Goal: Information Seeking & Learning: Check status

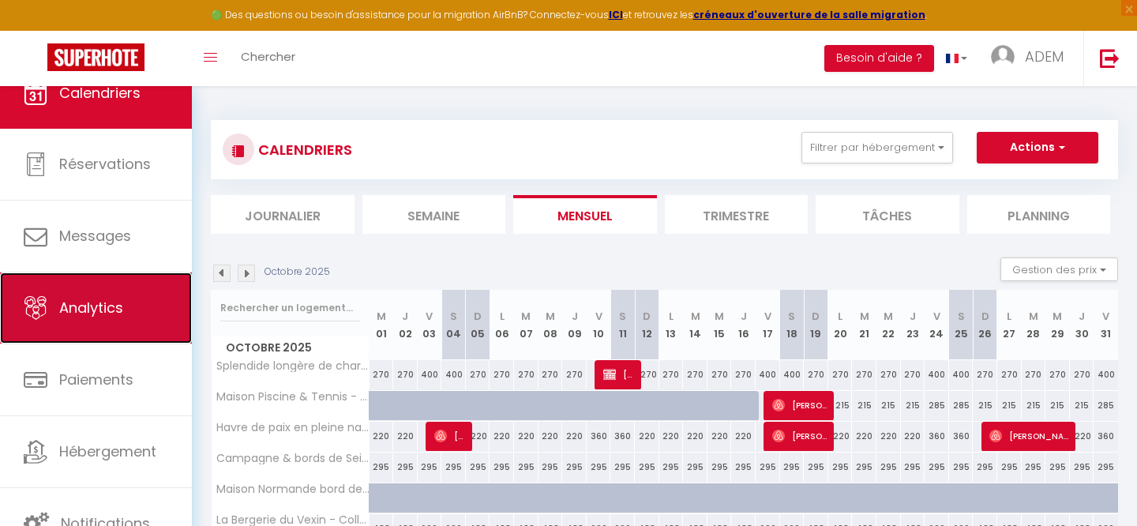
click at [106, 312] on span "Analytics" at bounding box center [91, 308] width 64 height 20
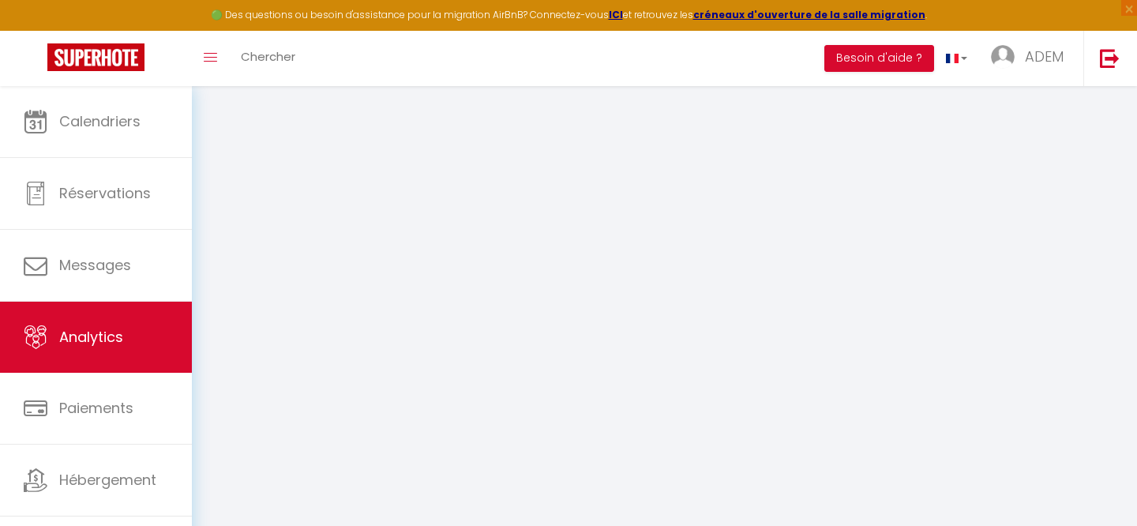
select select "2025"
select select "9"
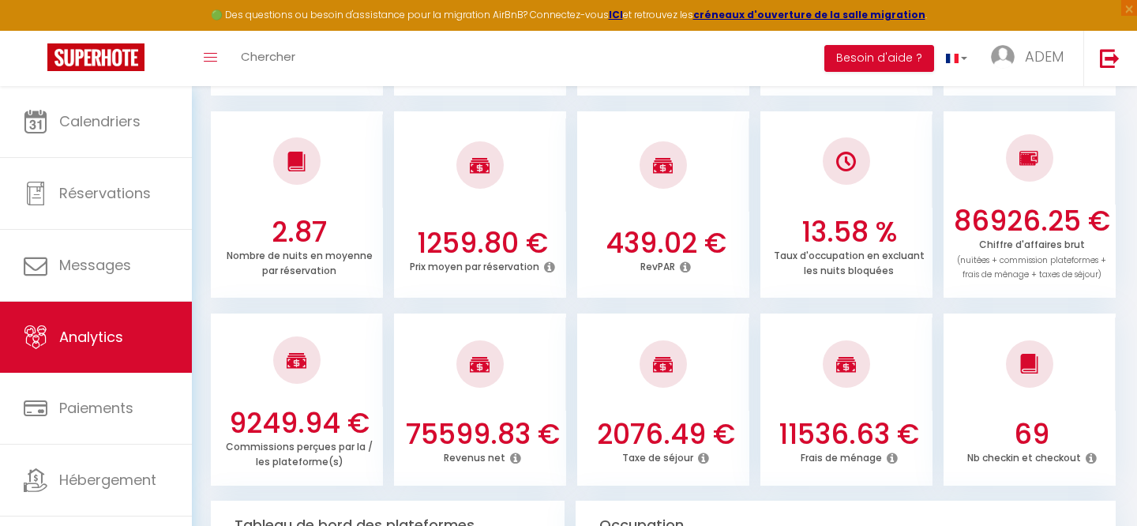
scroll to position [478, 0]
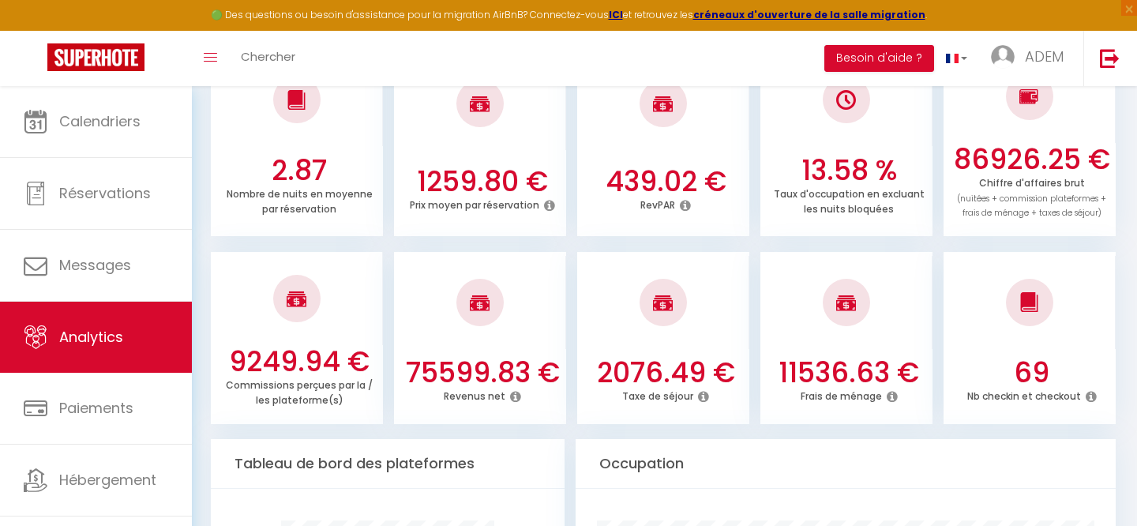
click at [982, 172] on h3 "86926.25 €" at bounding box center [1032, 159] width 160 height 33
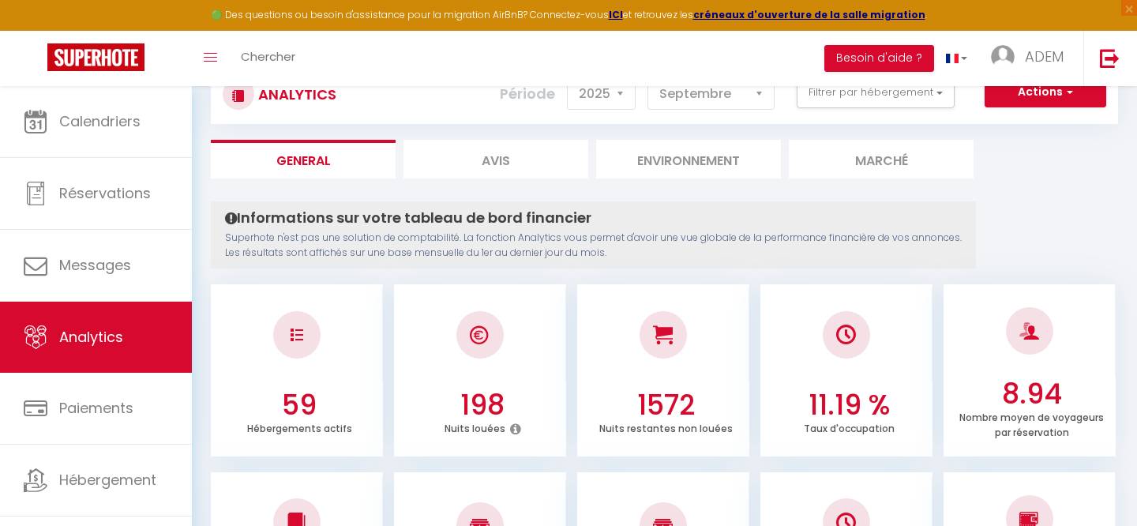
scroll to position [0, 0]
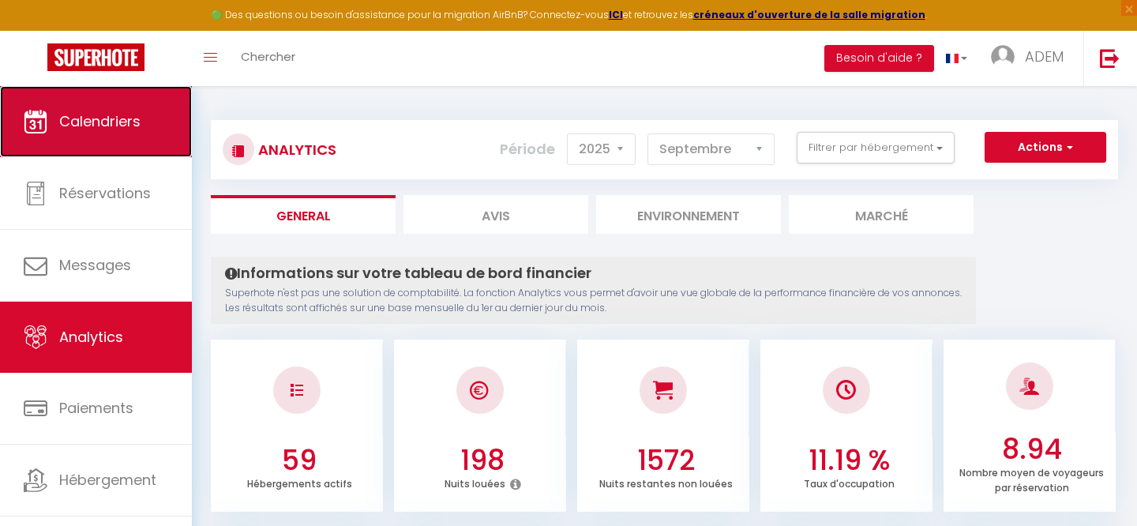
click at [174, 137] on link "Calendriers" at bounding box center [96, 121] width 192 height 71
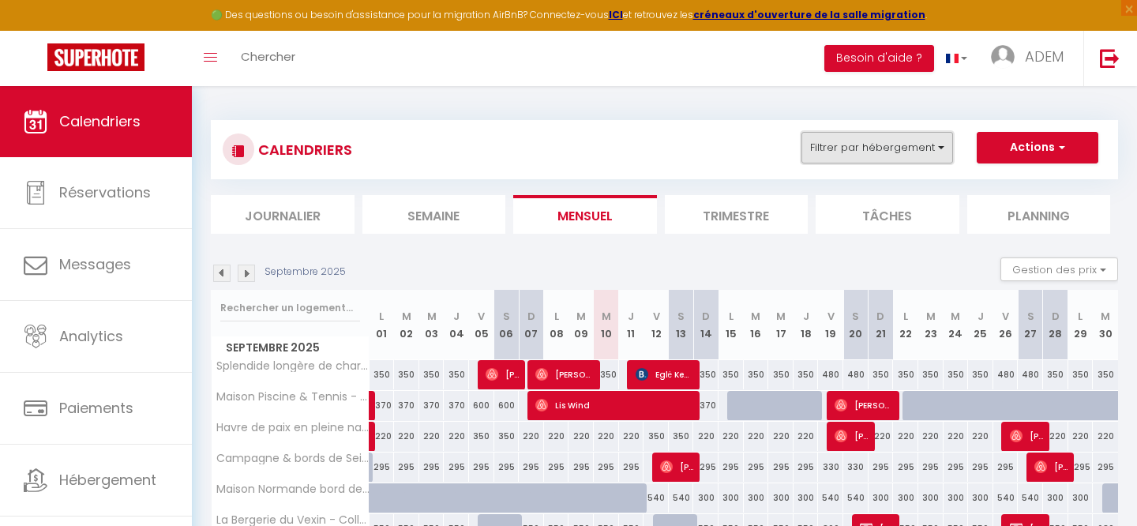
click at [893, 149] on button "Filtrer par hébergement" at bounding box center [878, 148] width 152 height 32
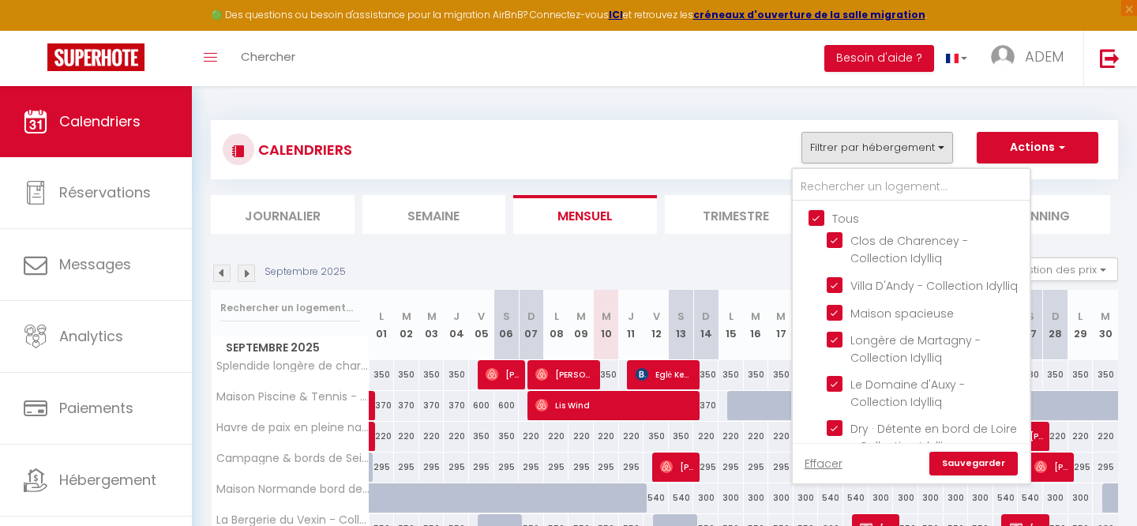
click at [816, 215] on input "Tous" at bounding box center [927, 217] width 237 height 16
checkbox input "false"
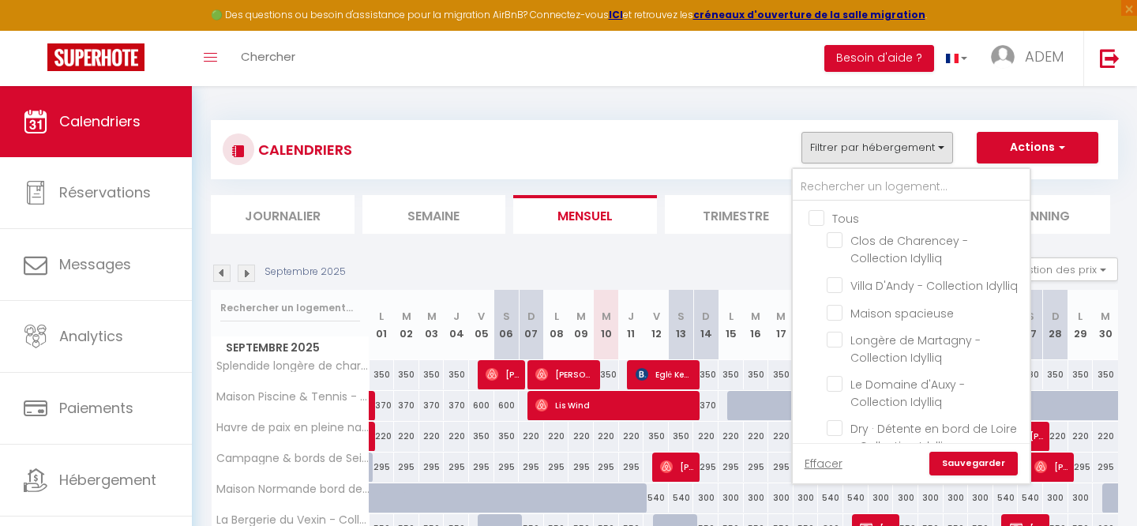
checkbox input "false"
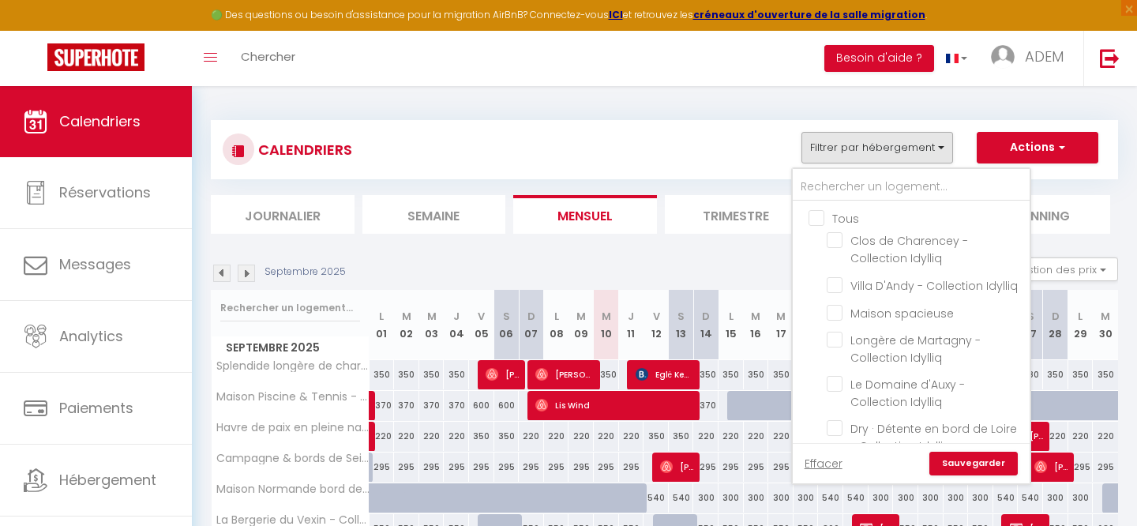
checkbox input "false"
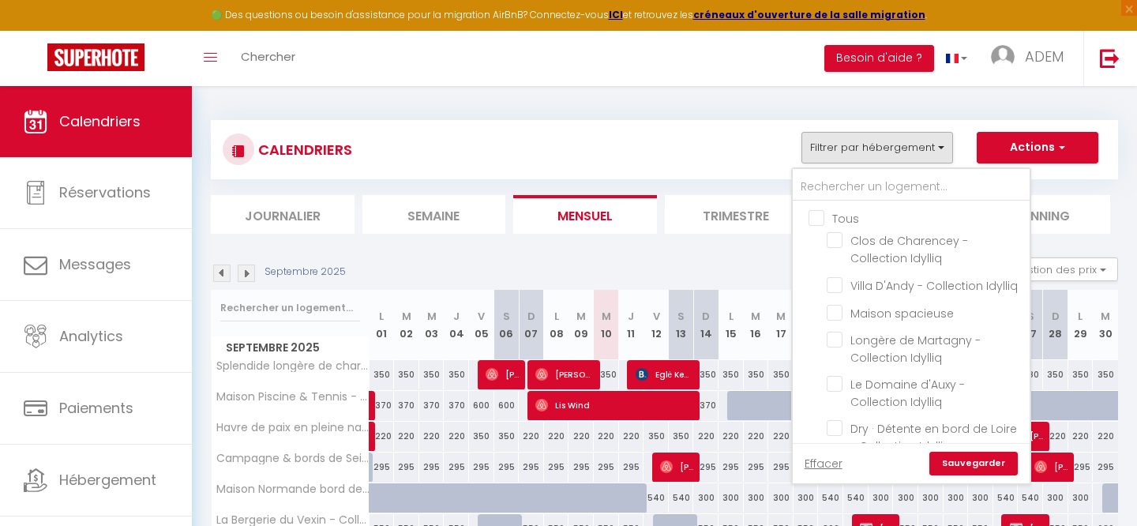
checkbox input "false"
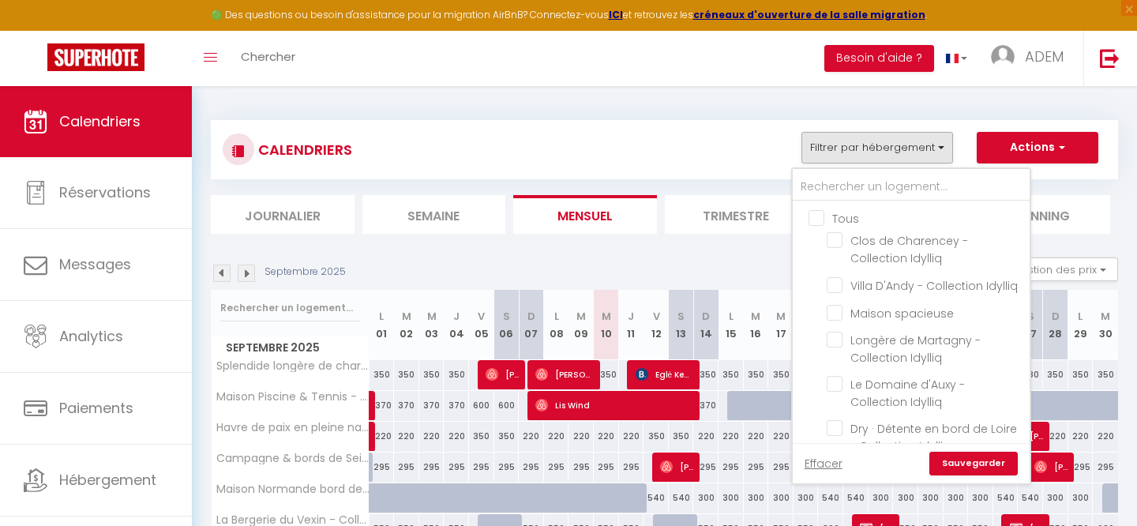
checkbox input "false"
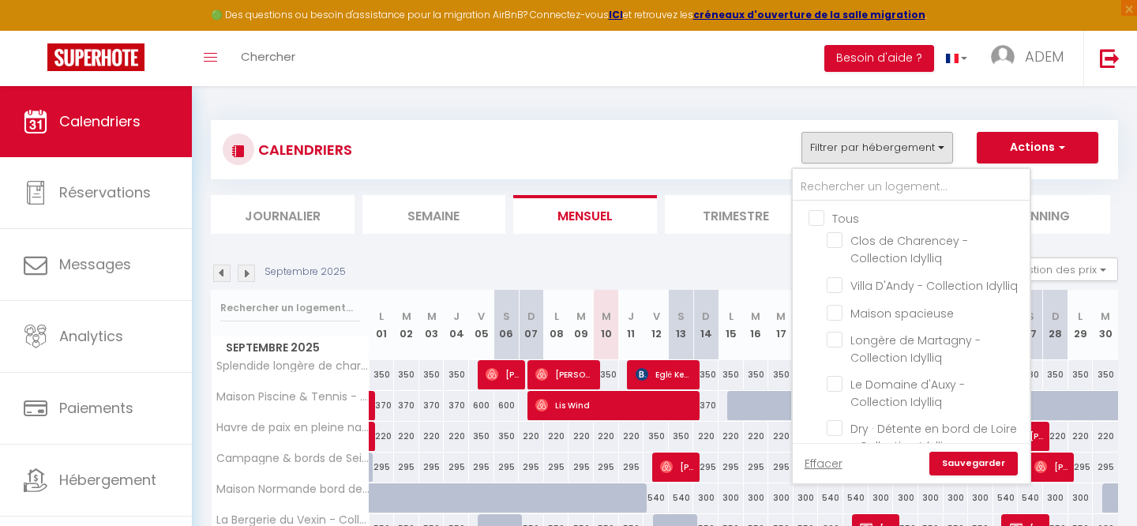
checkbox input "false"
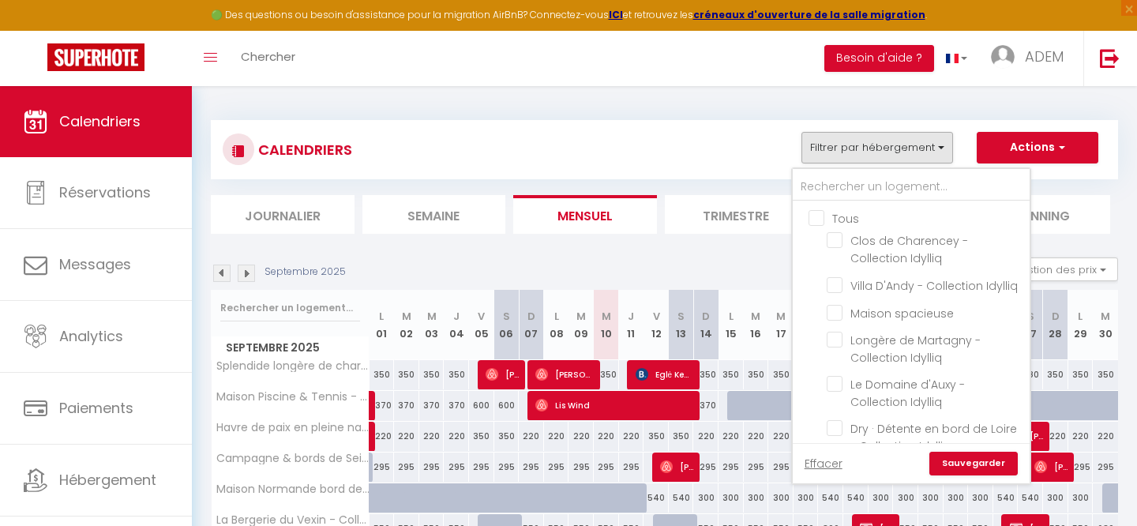
checkbox input "false"
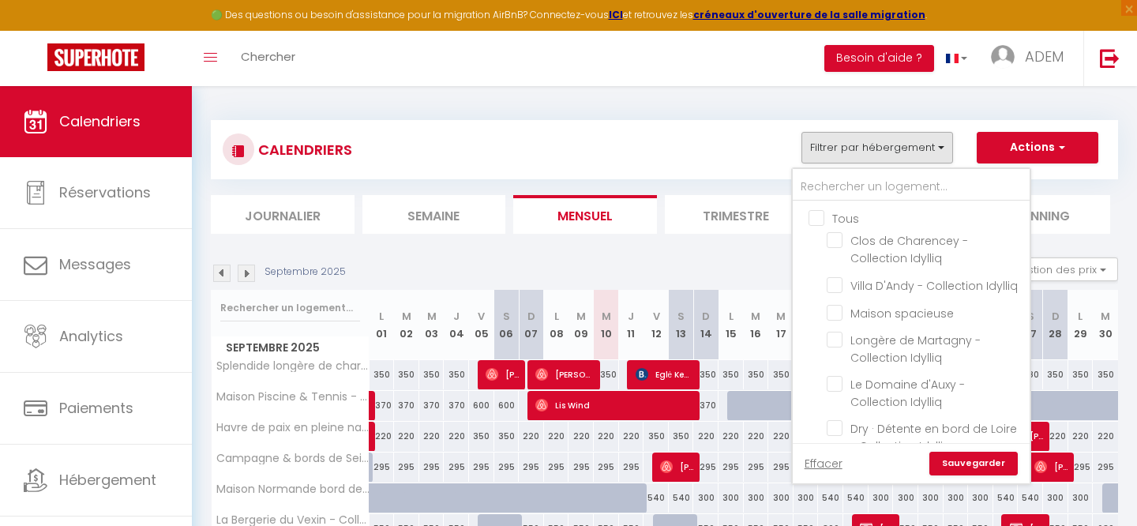
checkbox input "false"
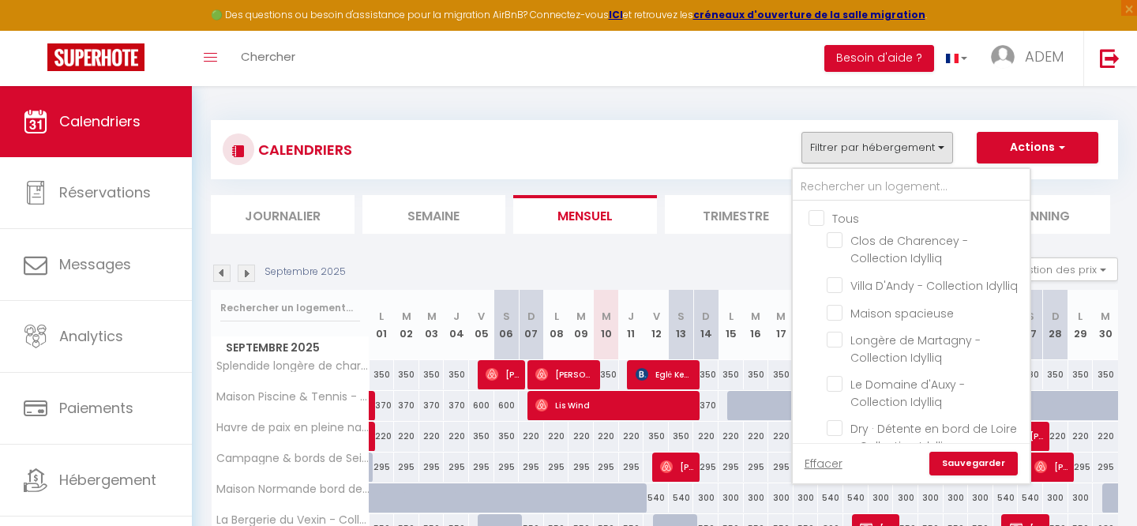
checkbox input "false"
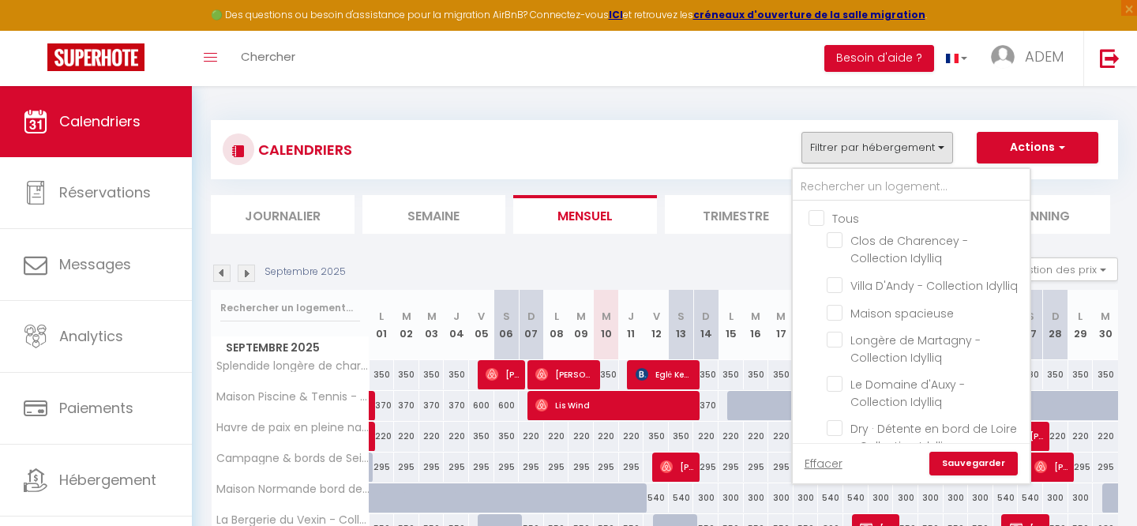
checkbox input "false"
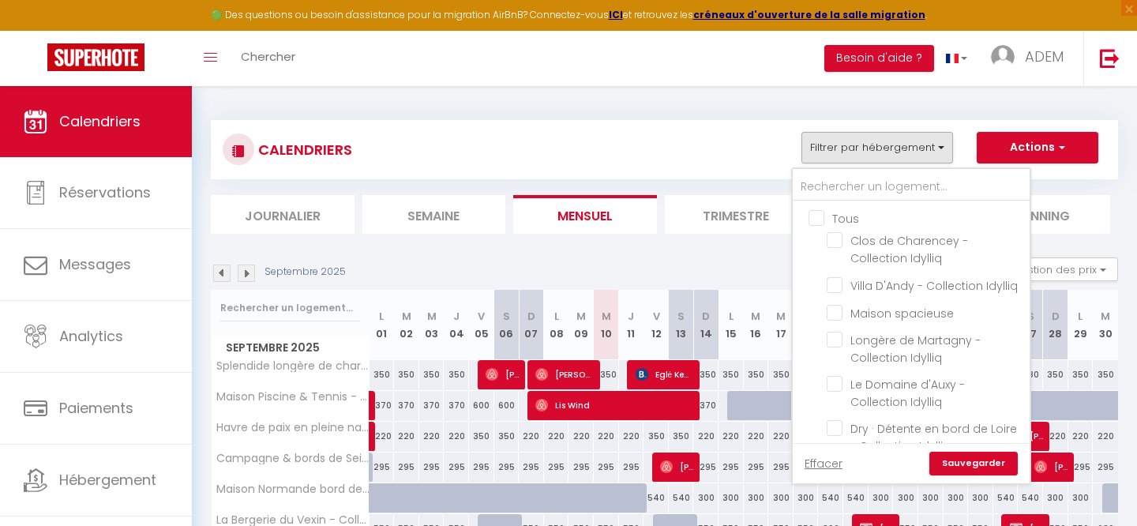
checkbox input "false"
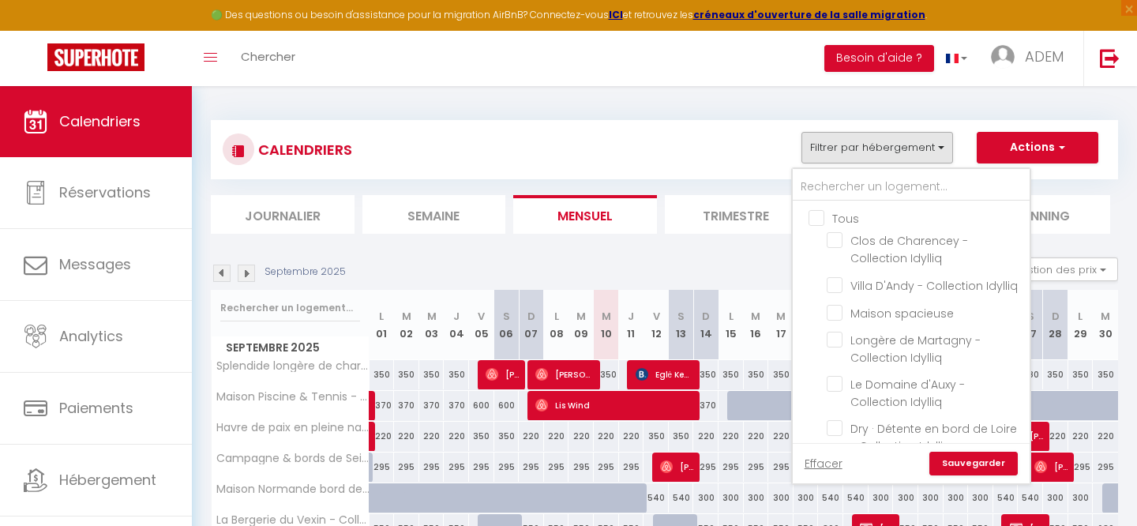
checkbox input "false"
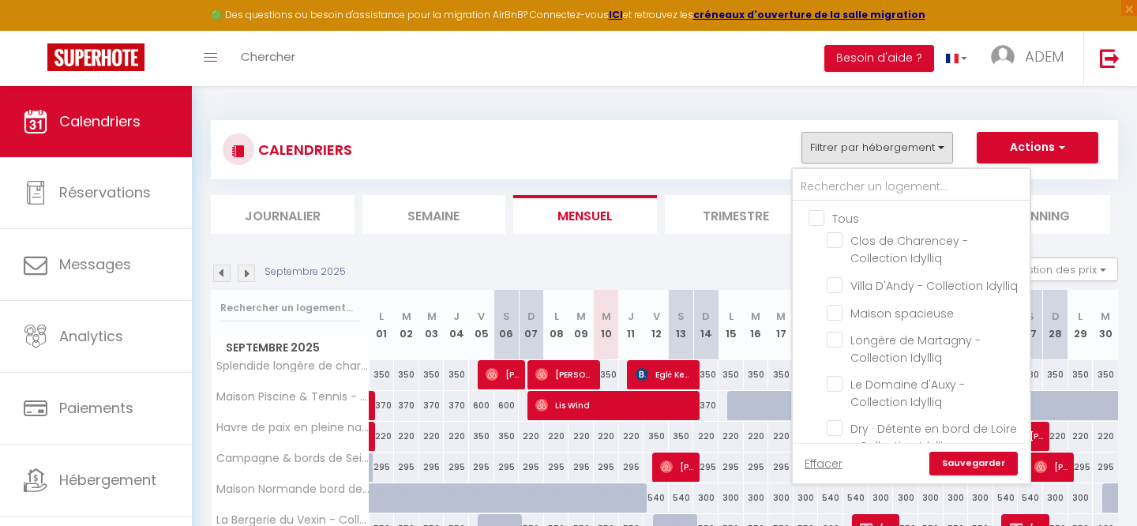
checkbox input "false"
click at [816, 215] on input "Tous" at bounding box center [927, 217] width 237 height 16
checkbox input "true"
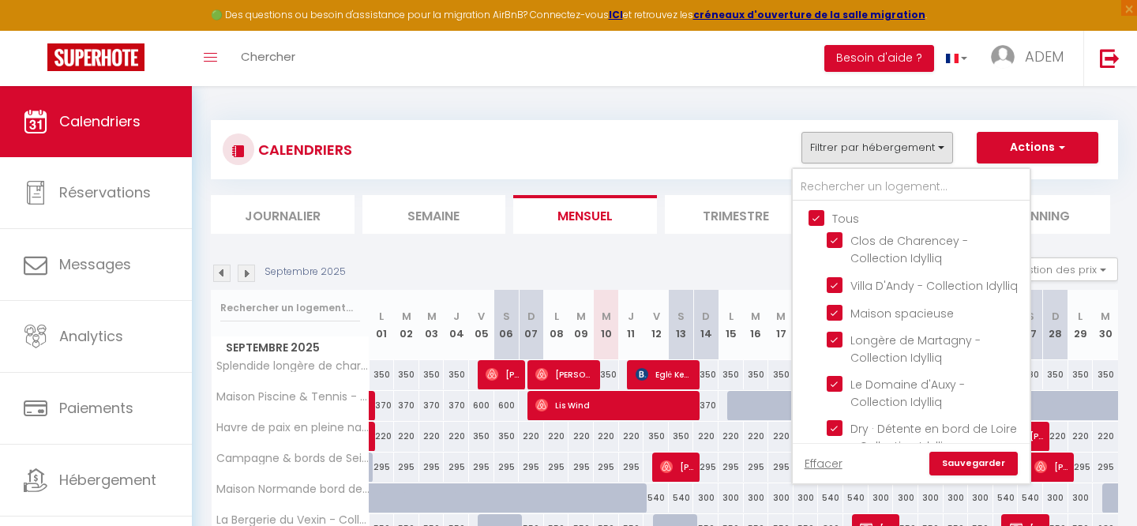
checkbox input "true"
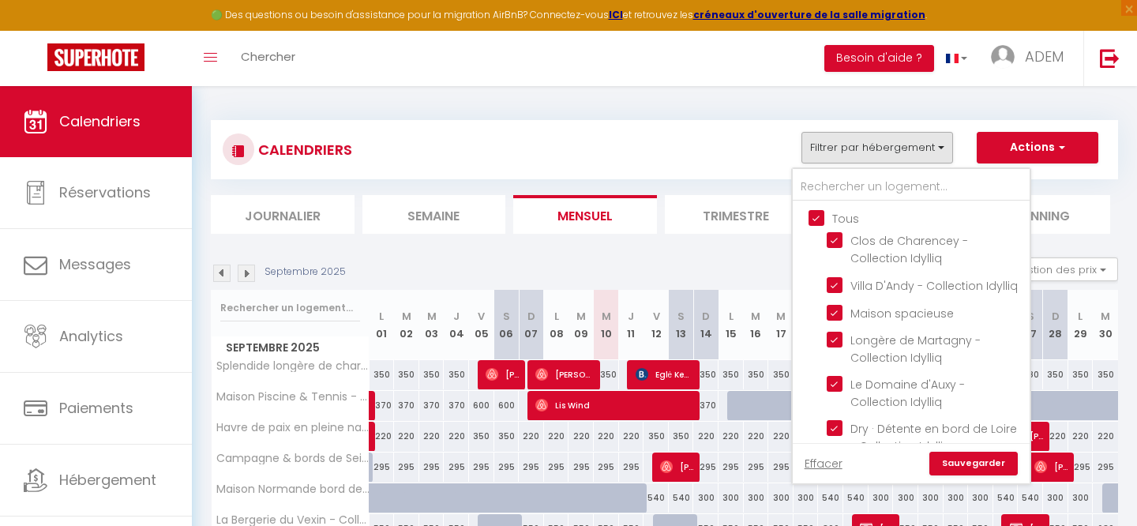
checkbox input "true"
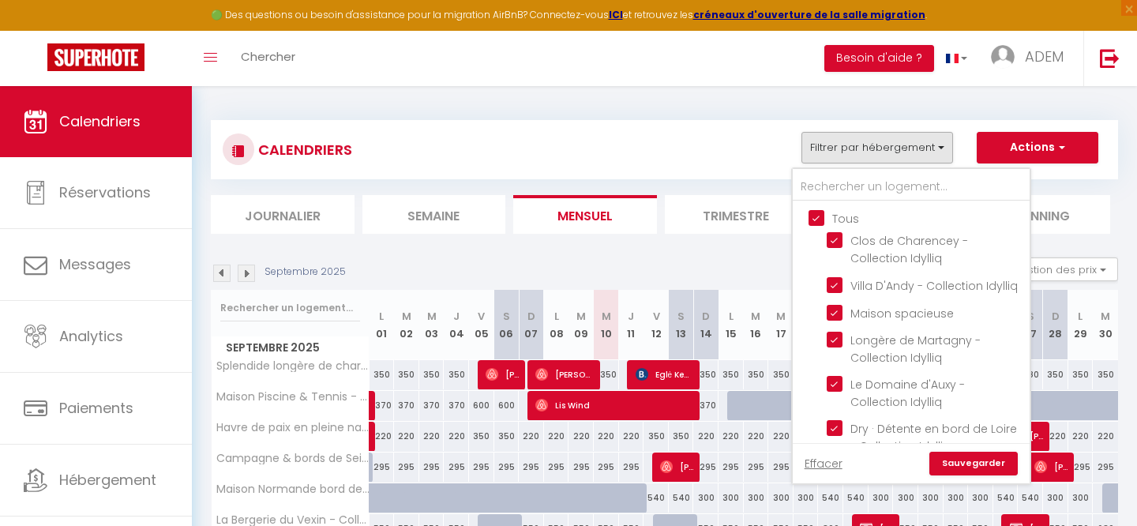
checkbox input "true"
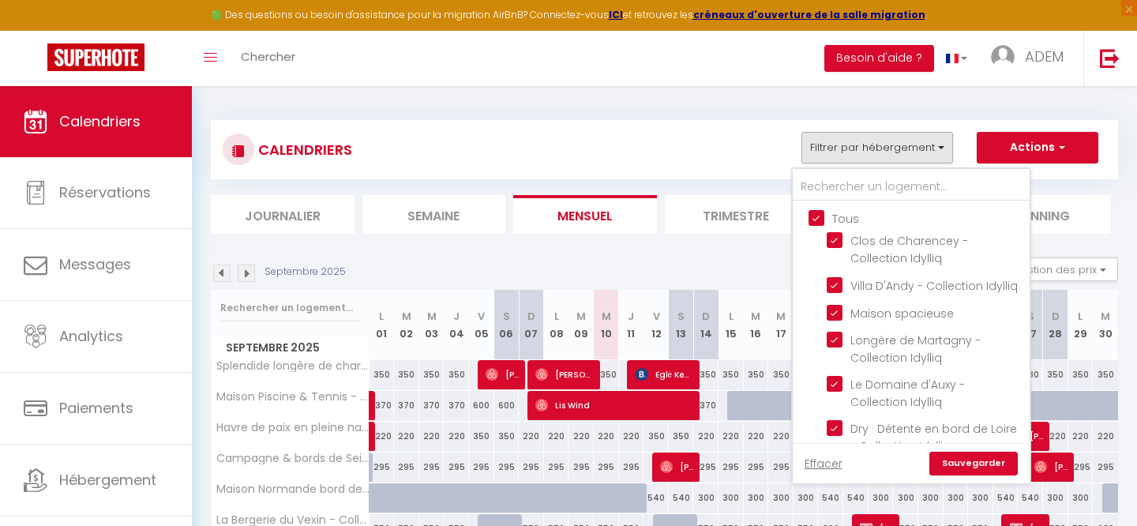
checkbox input "true"
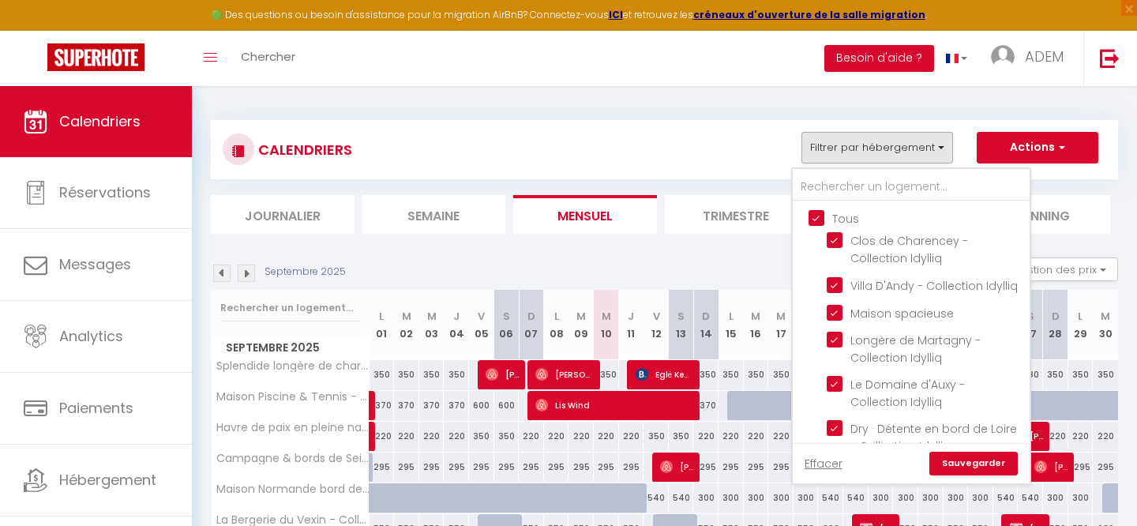
checkbox input "true"
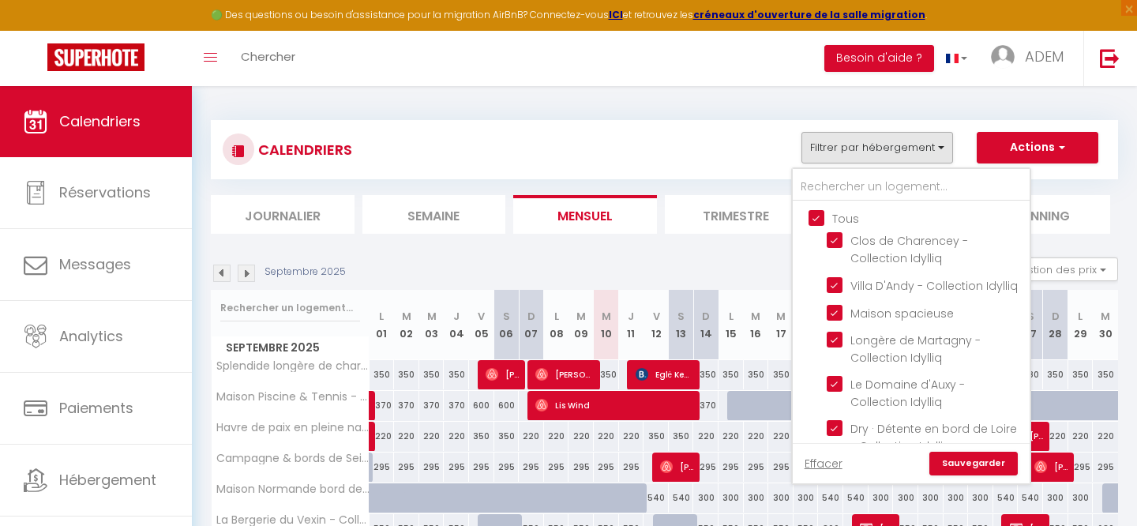
checkbox input "true"
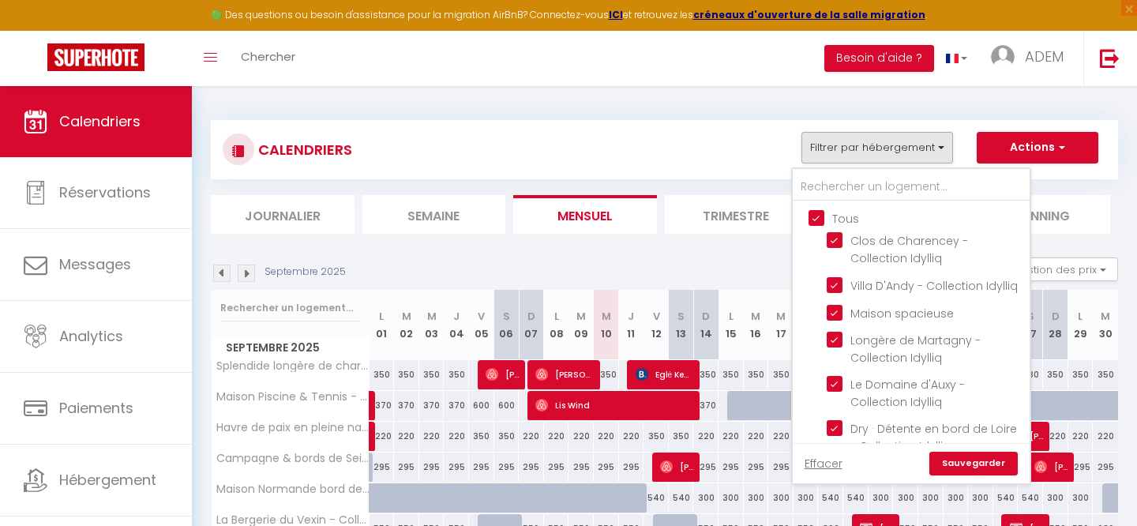
checkbox input "true"
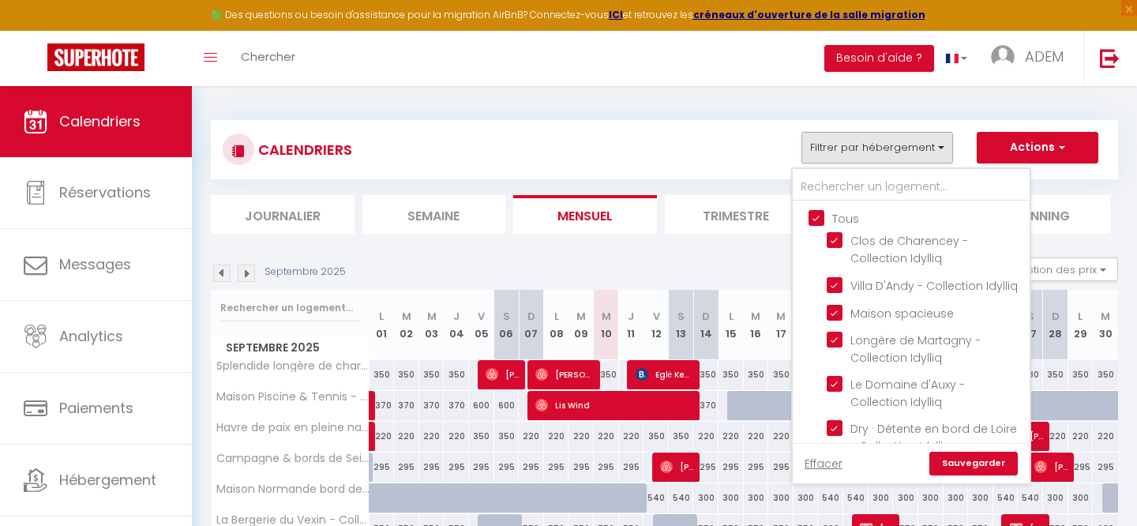
checkbox input "true"
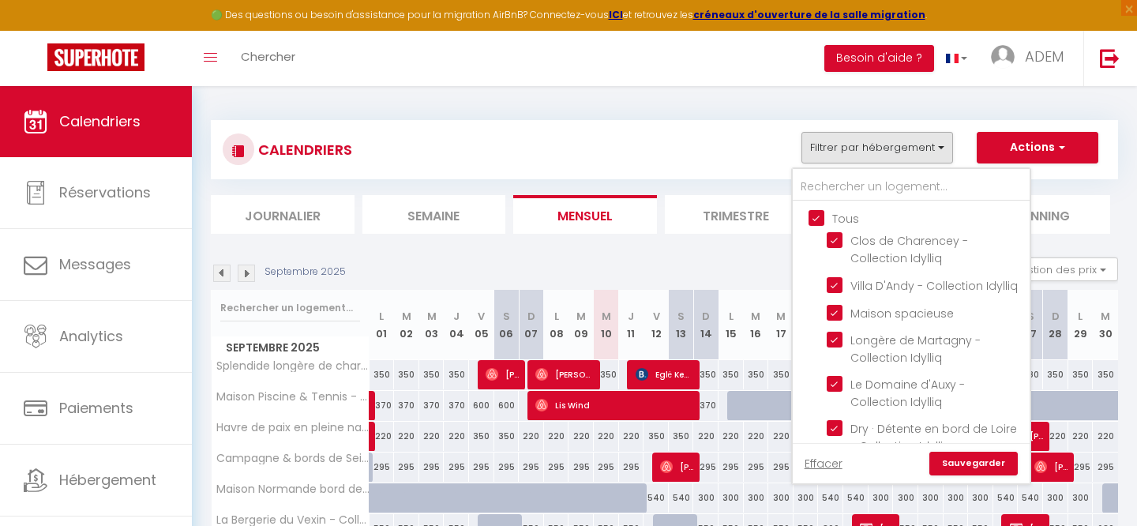
checkbox input "true"
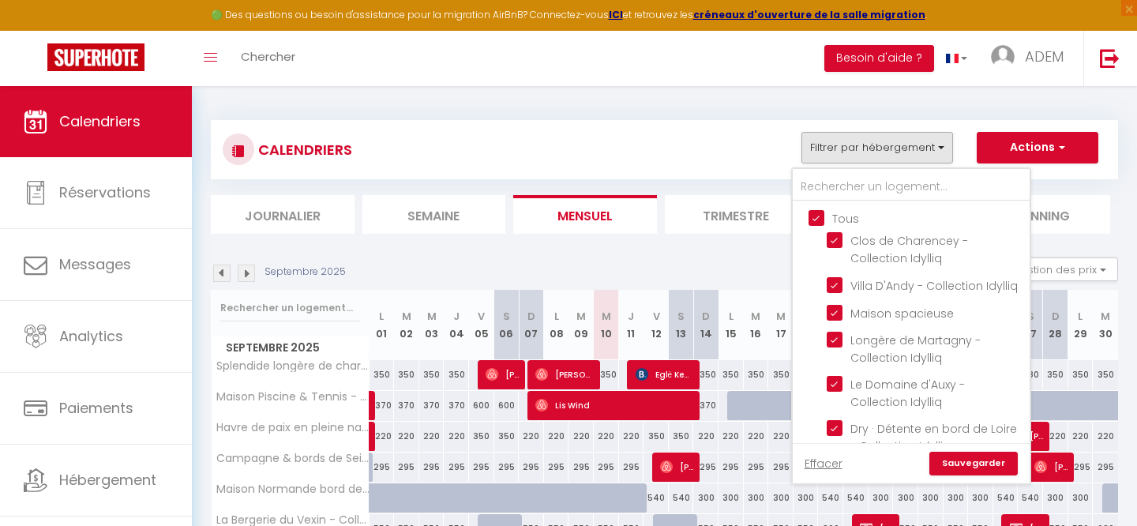
checkbox input "true"
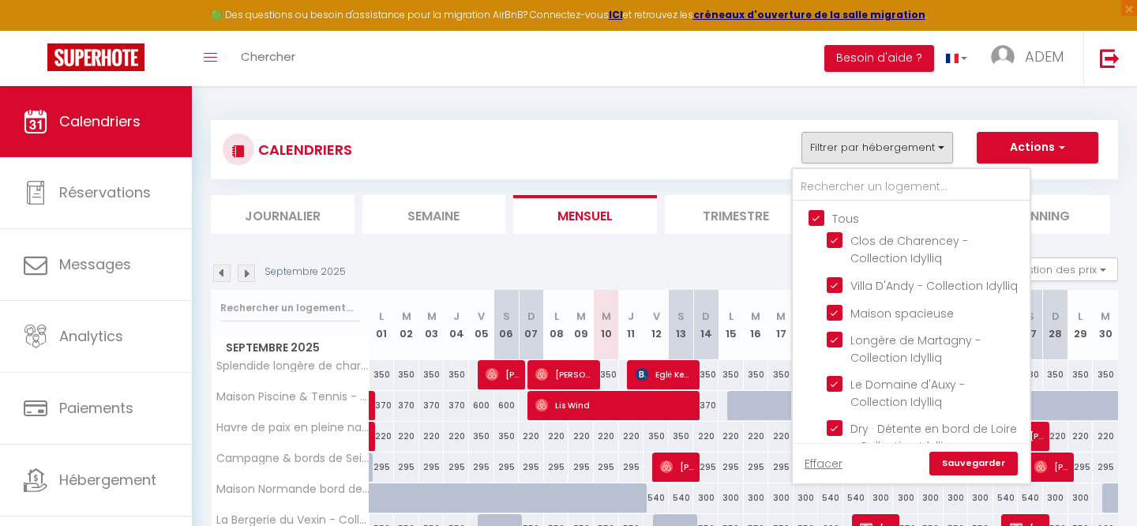
checkbox input "true"
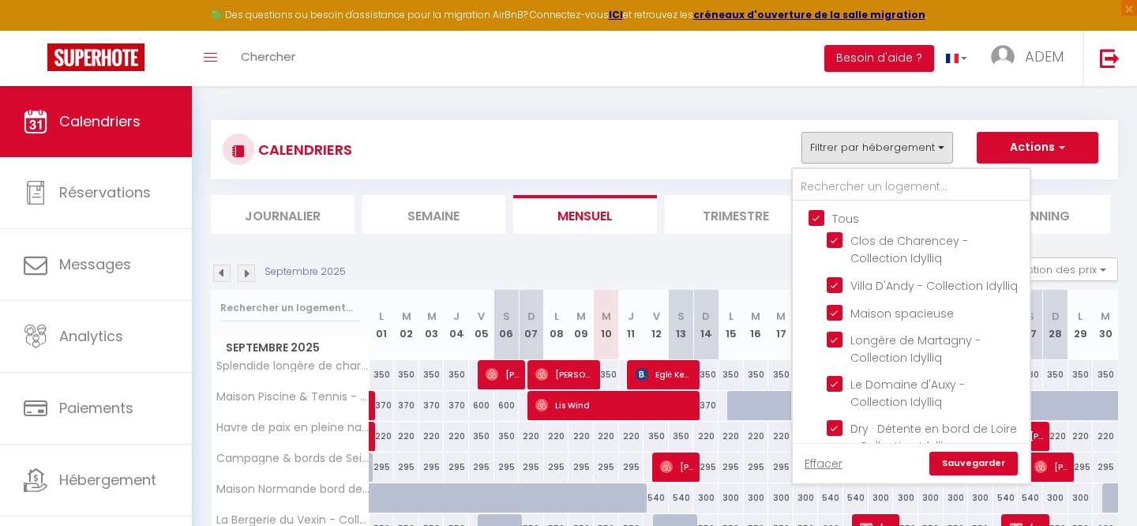
checkbox input "true"
click at [816, 215] on input "Tous" at bounding box center [927, 217] width 237 height 16
checkbox input "false"
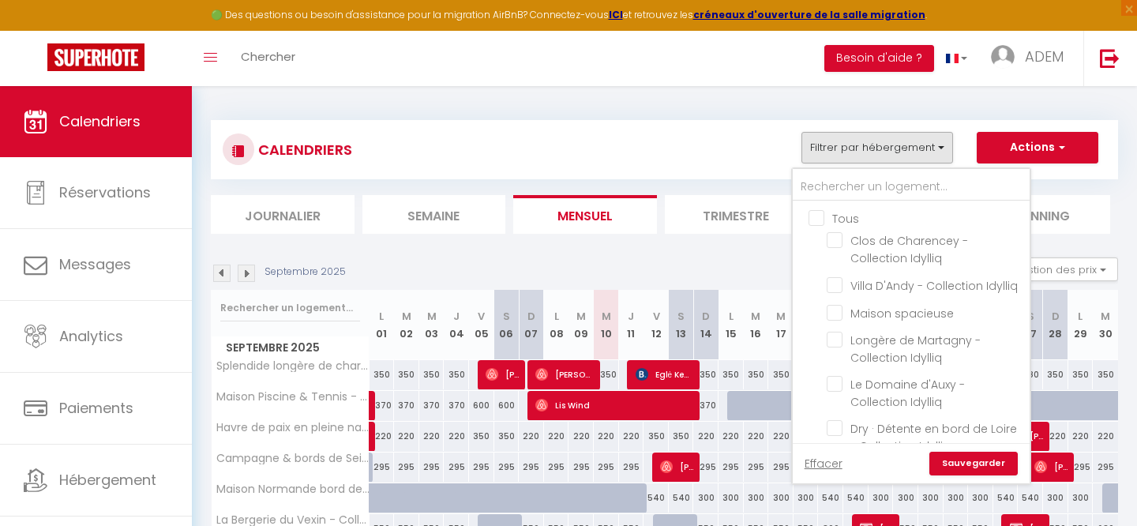
checkbox input "false"
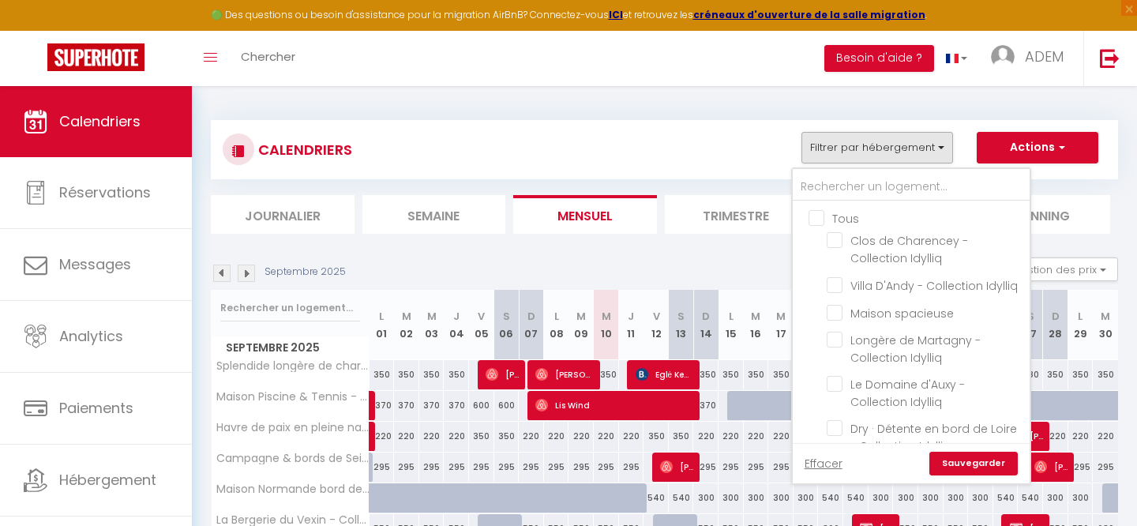
checkbox input "false"
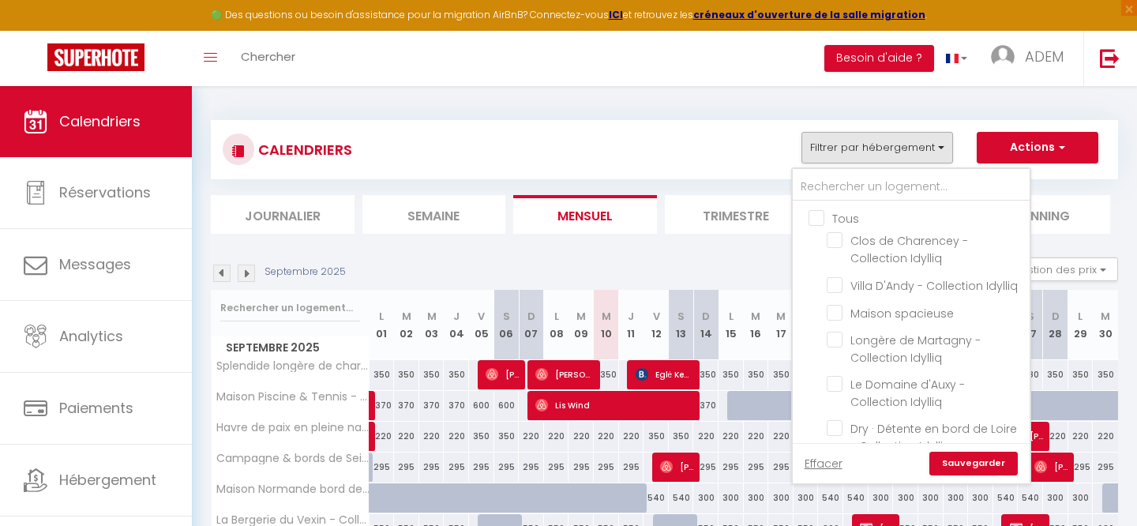
checkbox input "false"
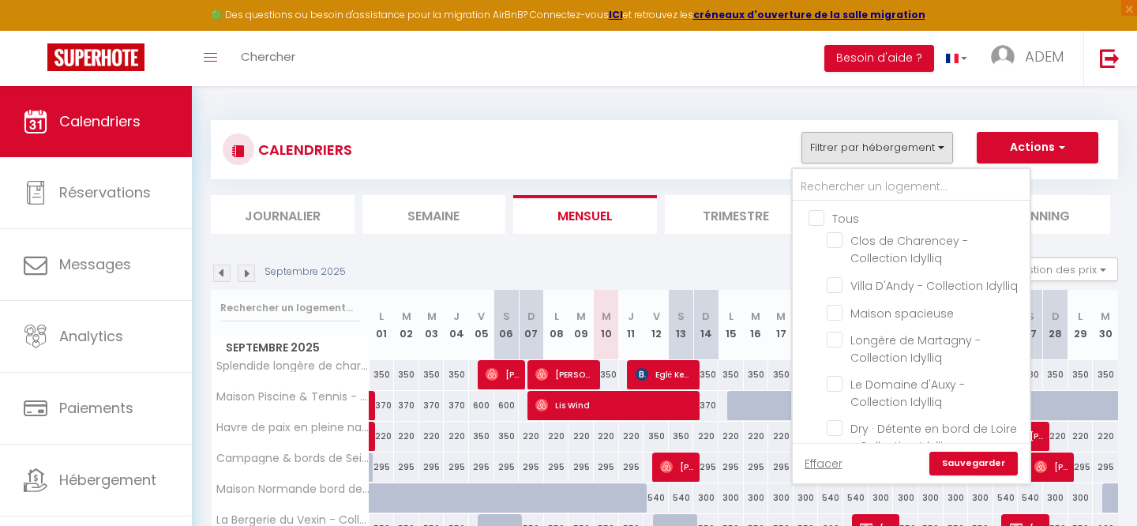
checkbox input "false"
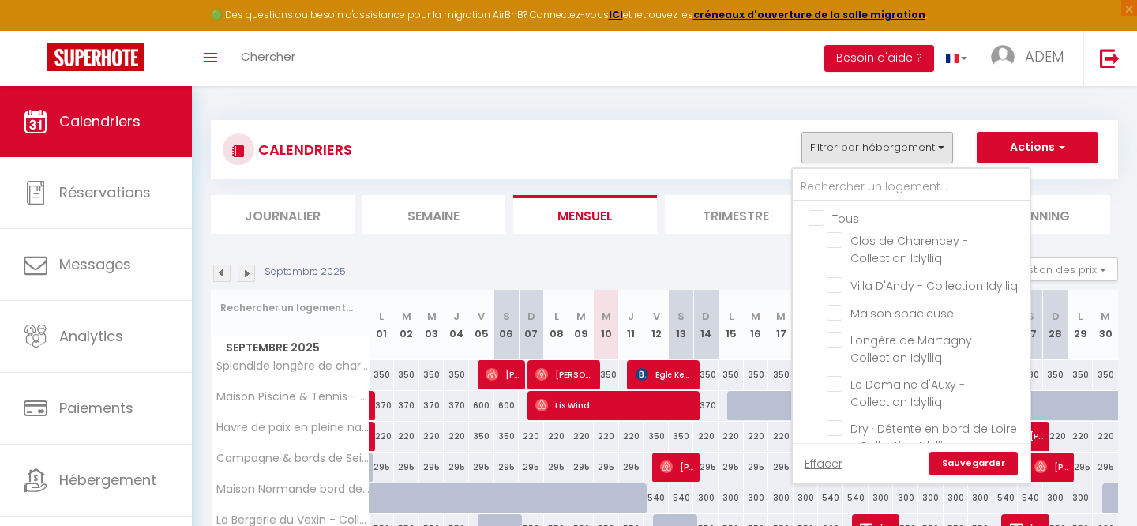
checkbox input "false"
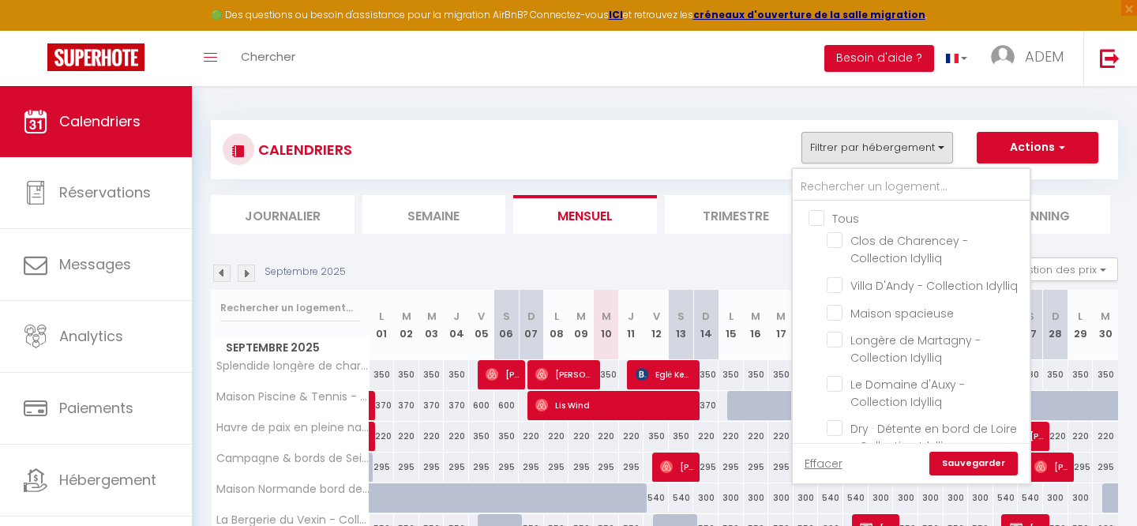
checkbox input "false"
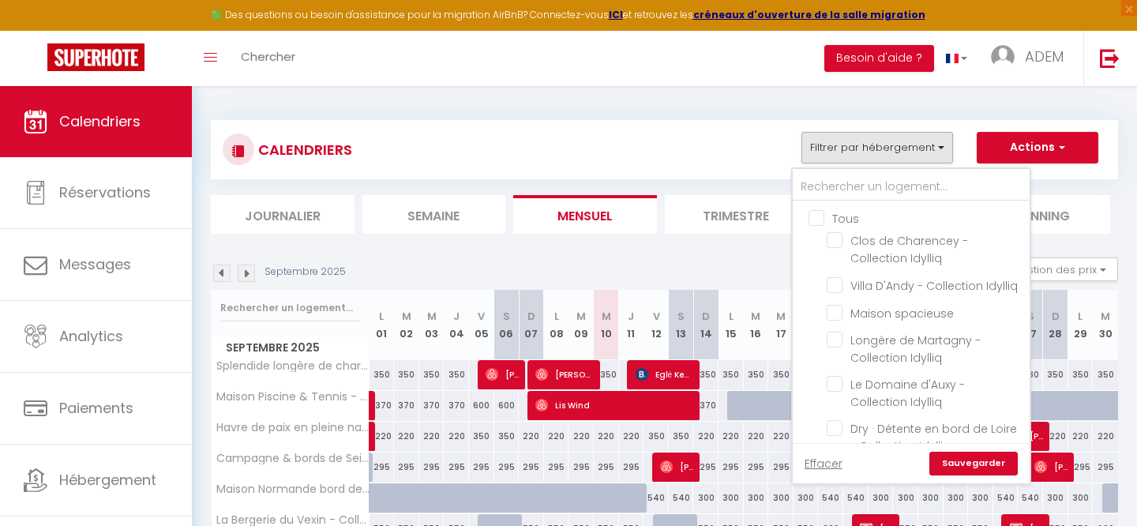
checkbox input "false"
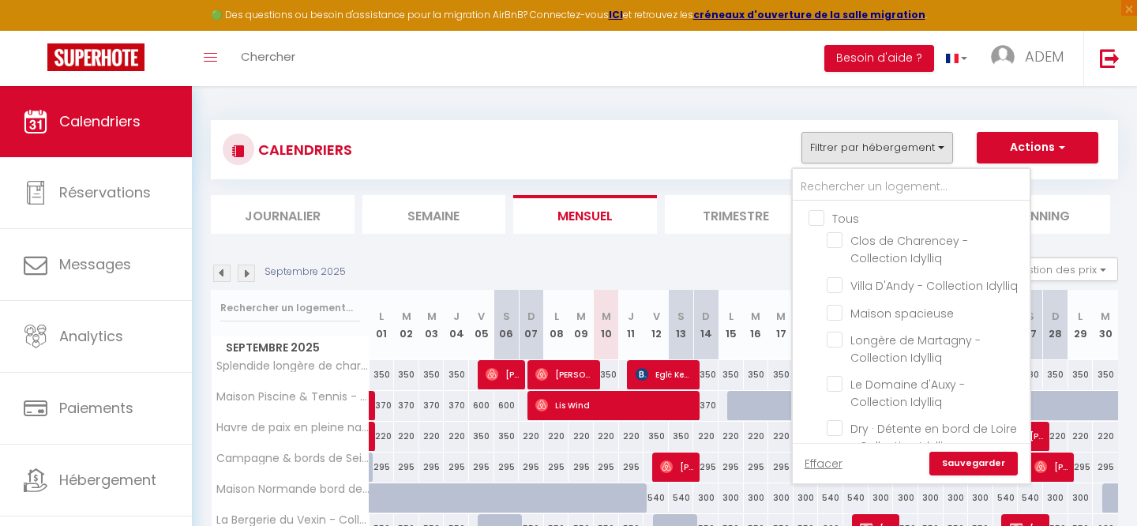
checkbox input "false"
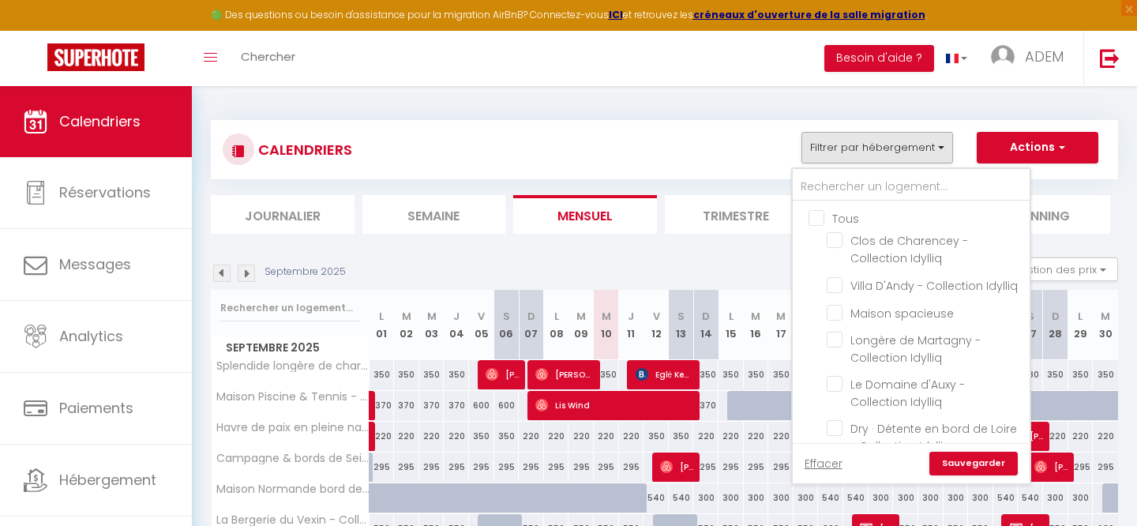
checkbox input "false"
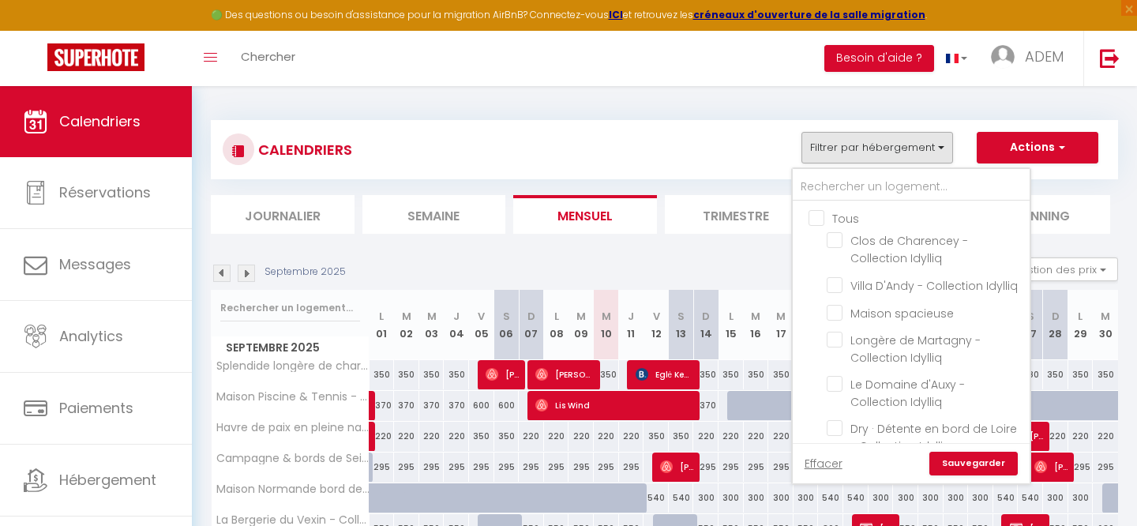
checkbox input "false"
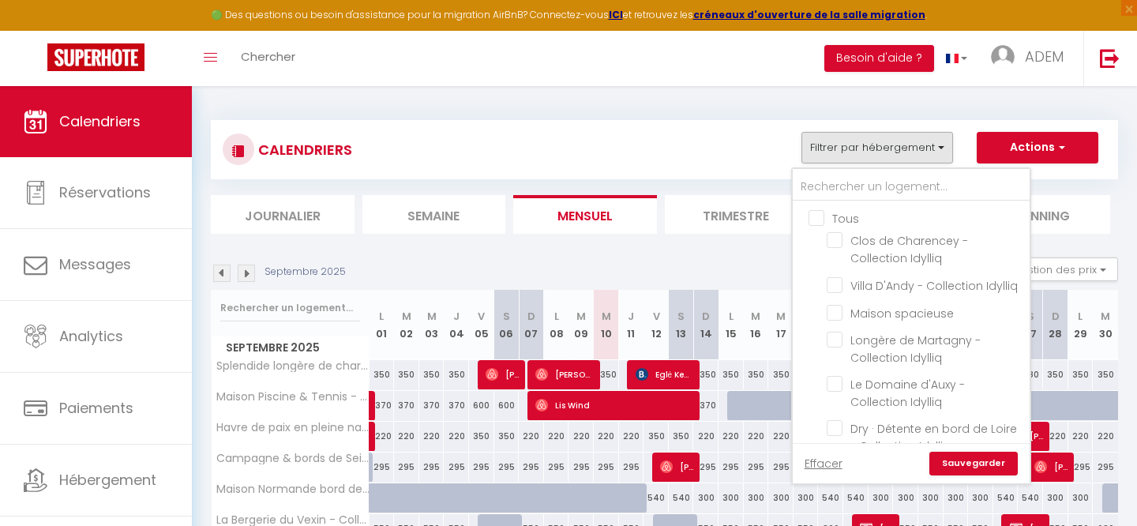
checkbox input "false"
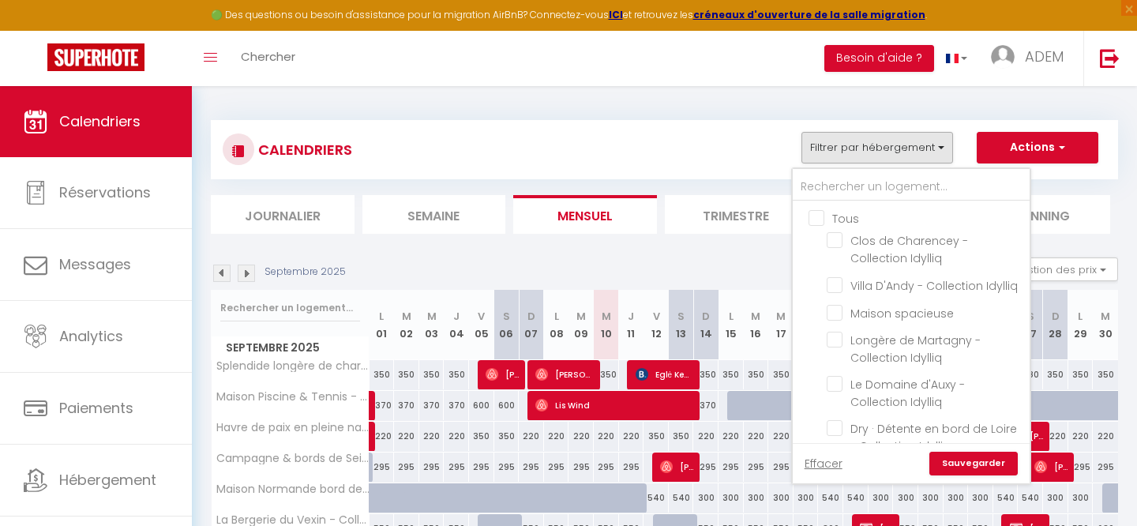
checkbox input "false"
click at [824, 191] on input "text" at bounding box center [911, 187] width 237 height 28
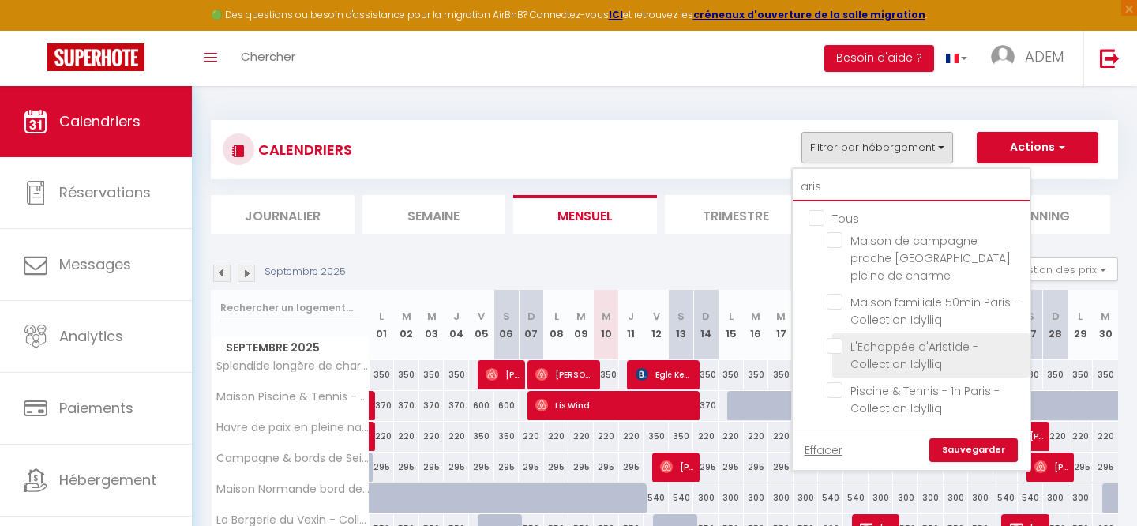
type input "aris"
click at [842, 338] on input "L'Echappée d'Aristide - Collection Idylliq" at bounding box center [925, 346] width 197 height 16
checkbox input "true"
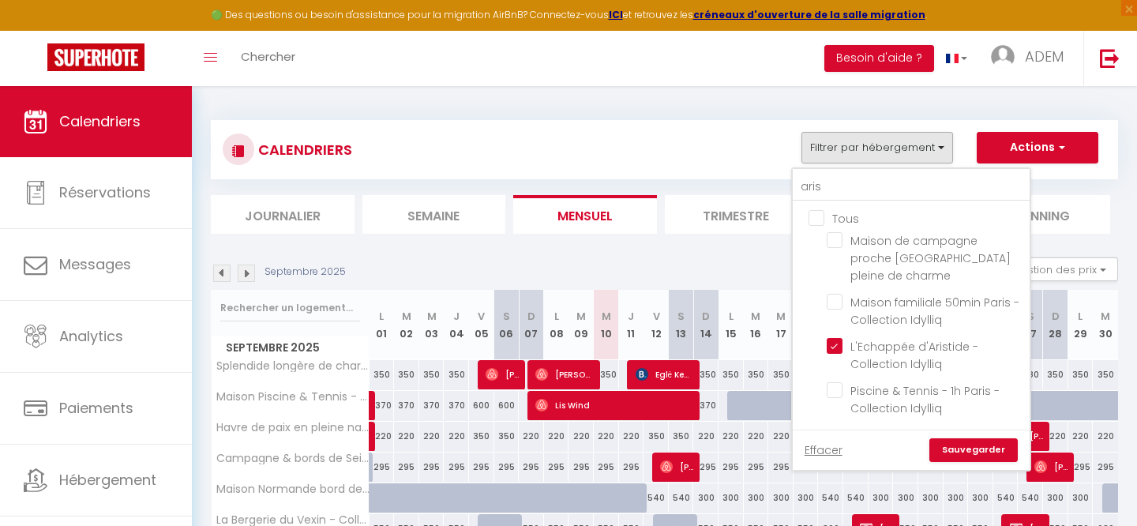
click at [973, 438] on link "Sauvegarder" at bounding box center [974, 450] width 88 height 24
